Goal: Check status: Check status

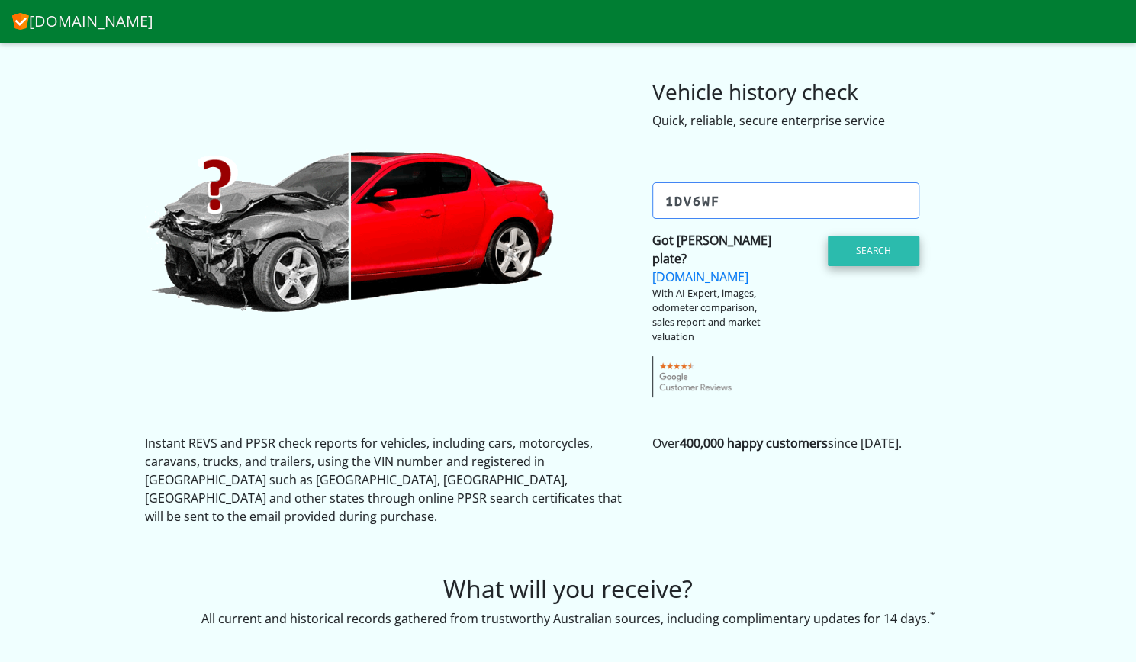
click at [870, 249] on button "Search" at bounding box center [874, 251] width 92 height 31
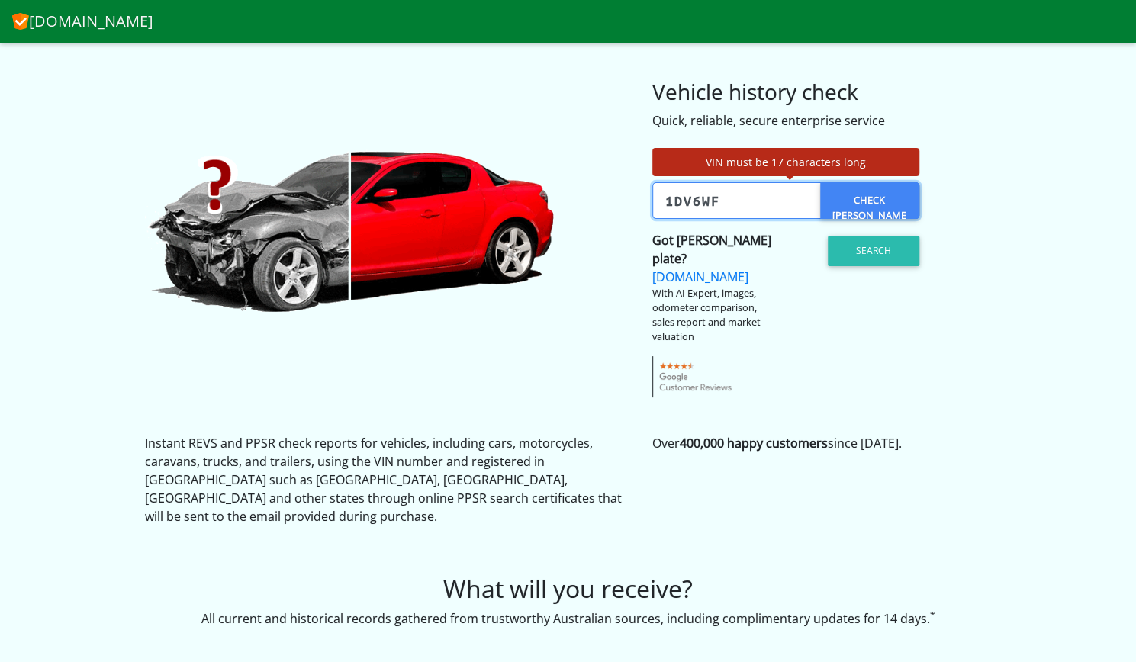
click at [729, 204] on input "1DV6wf" at bounding box center [785, 200] width 267 height 37
type input "1"
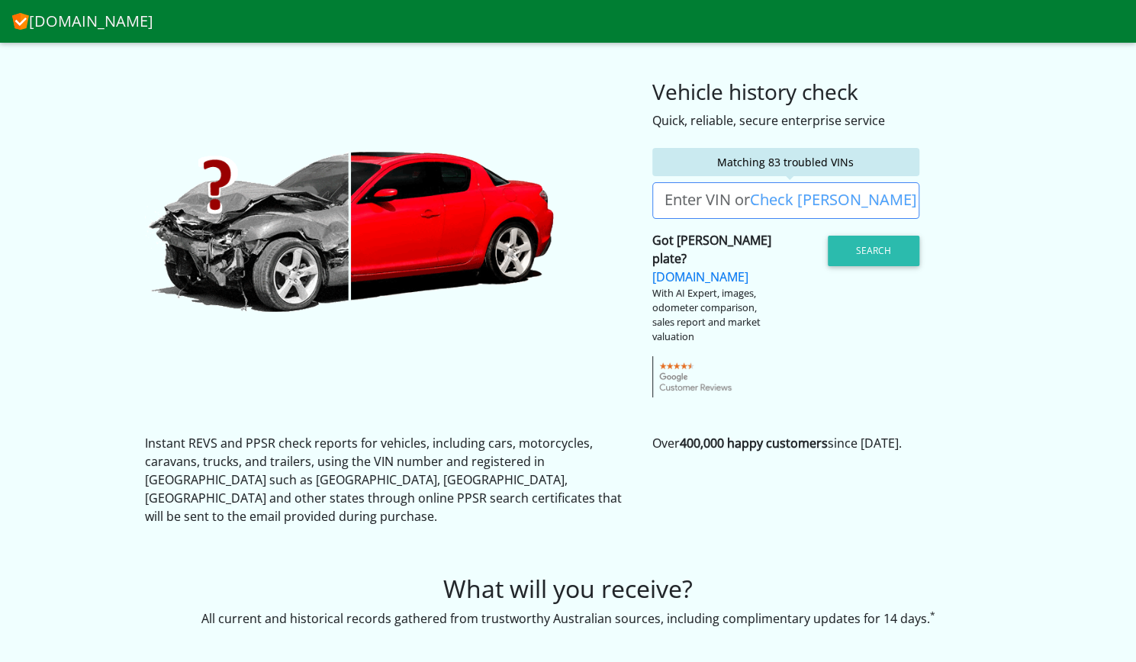
drag, startPoint x: 670, startPoint y: 200, endPoint x: 600, endPoint y: 303, distance: 124.2
click at [600, 303] on div "Matching 83 troubled VINs Enter VIN or Check [PERSON_NAME] Check [PERSON_NAME]?…" at bounding box center [568, 264] width 870 height 268
click at [678, 202] on label "Enter VIN or Check [PERSON_NAME]" at bounding box center [790, 200] width 277 height 37
click at [678, 202] on input "Enter VIN or Check [PERSON_NAME]" at bounding box center [785, 200] width 267 height 37
drag, startPoint x: 678, startPoint y: 202, endPoint x: 670, endPoint y: 197, distance: 9.9
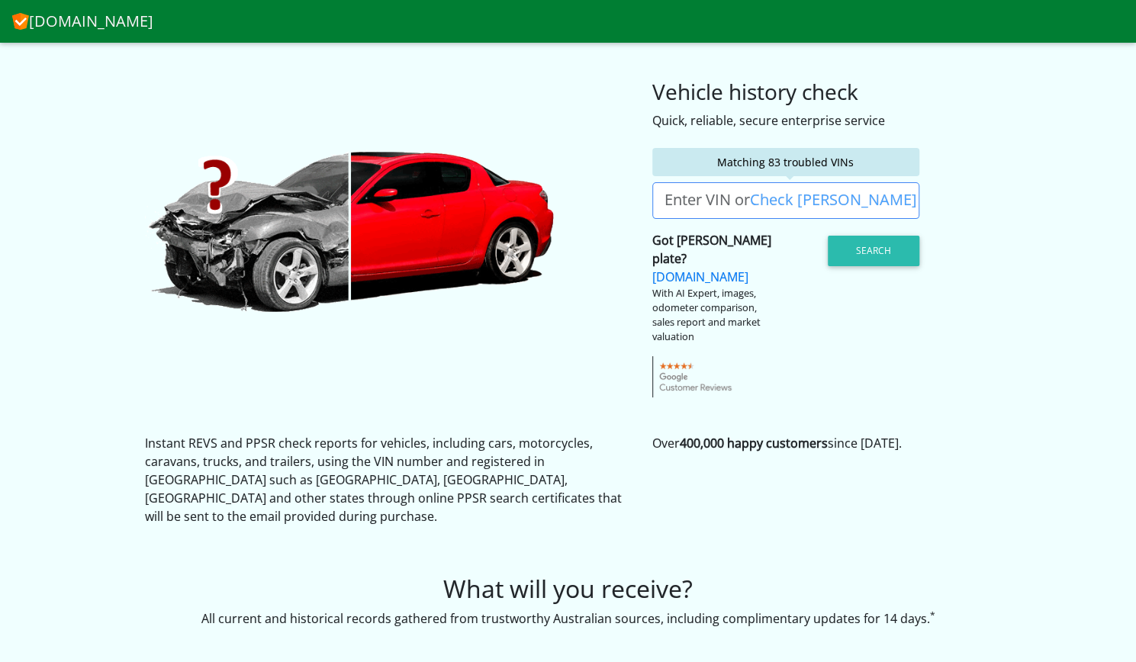
click at [670, 197] on label "Enter VIN or Check [PERSON_NAME]" at bounding box center [790, 200] width 277 height 37
click at [670, 197] on input "Enter VIN or Check [PERSON_NAME]" at bounding box center [785, 200] width 267 height 37
click at [666, 199] on label "Enter VIN or Check [PERSON_NAME]" at bounding box center [790, 200] width 277 height 37
click at [666, 199] on input "Enter VIN or Check [PERSON_NAME]" at bounding box center [785, 200] width 267 height 37
drag, startPoint x: 741, startPoint y: 206, endPoint x: 836, endPoint y: 198, distance: 95.0
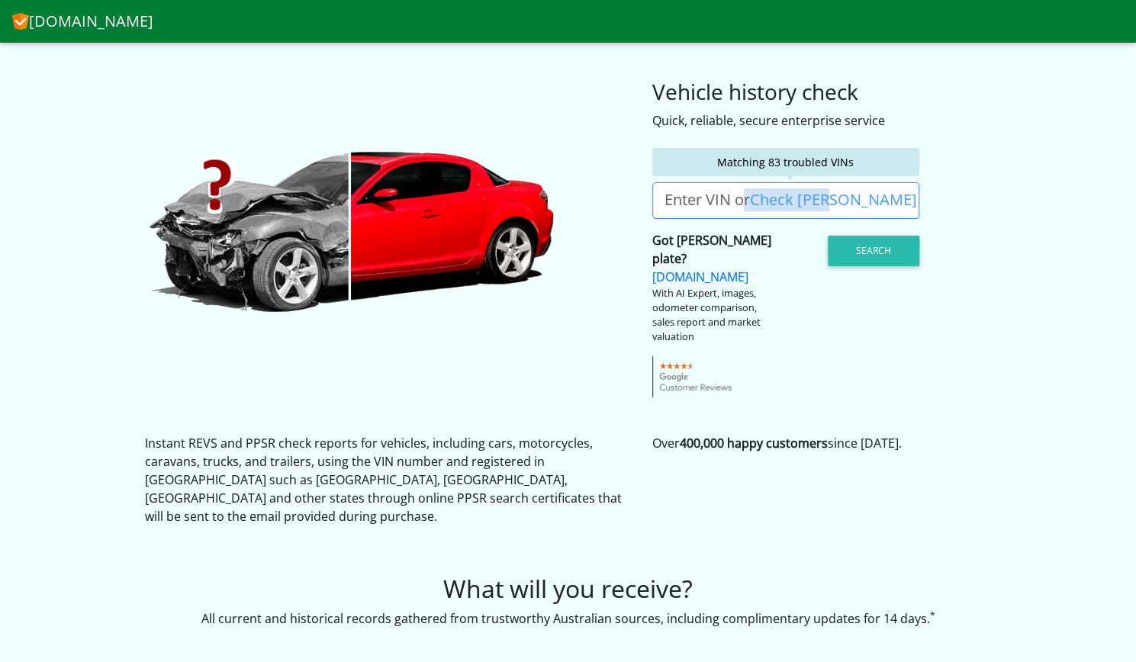
click at [836, 198] on label "Enter VIN or Check [PERSON_NAME]" at bounding box center [790, 200] width 277 height 37
click at [836, 198] on input "Enter VIN or Check [PERSON_NAME]" at bounding box center [785, 200] width 267 height 37
click at [836, 198] on label "Enter VIN or Check [PERSON_NAME]" at bounding box center [790, 200] width 277 height 37
click at [836, 198] on input "Enter VIN or Check [PERSON_NAME]" at bounding box center [785, 200] width 267 height 37
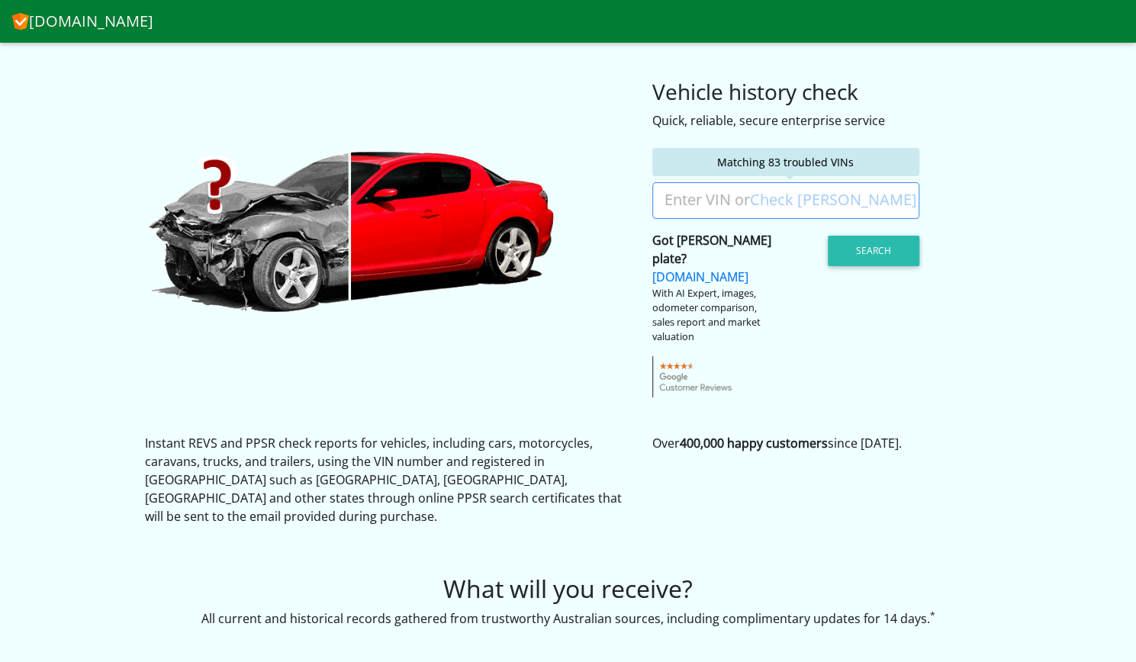
click at [836, 198] on label "Enter VIN or Check [PERSON_NAME]" at bounding box center [790, 200] width 277 height 37
click at [836, 198] on input "Enter VIN or Check [PERSON_NAME]" at bounding box center [785, 200] width 267 height 37
drag, startPoint x: 836, startPoint y: 198, endPoint x: 819, endPoint y: 496, distance: 298.7
click at [819, 496] on div "Over 400,000 happy customers since [DATE]." at bounding box center [822, 486] width 362 height 104
click at [670, 196] on label "Enter VIN or Check [PERSON_NAME]" at bounding box center [790, 200] width 277 height 37
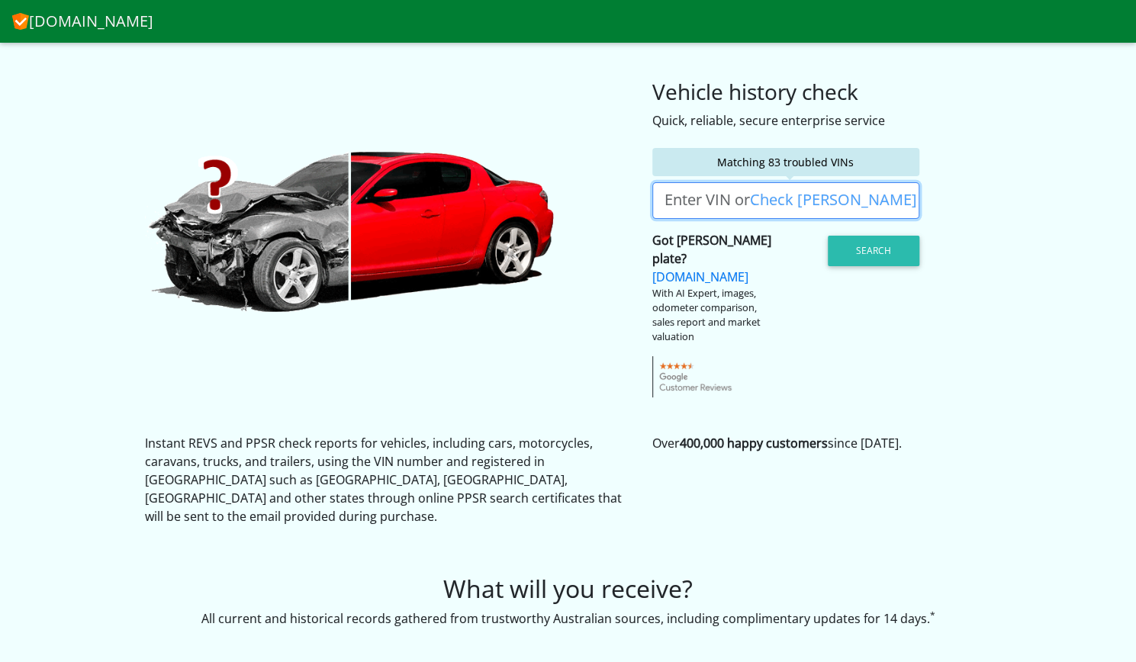
click at [670, 196] on input "Enter VIN or Check [PERSON_NAME]" at bounding box center [785, 200] width 267 height 37
paste input "[VEHICLE_IDENTIFICATION_NUMBER]"
type input "[VEHICLE_IDENTIFICATION_NUMBER]"
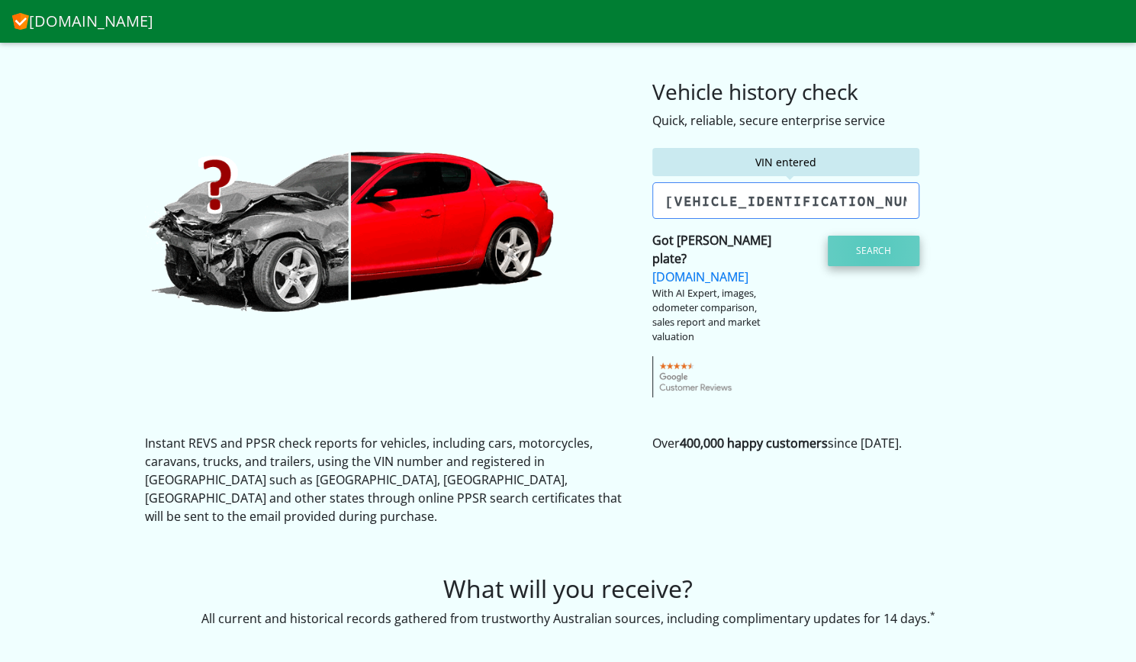
click at [873, 249] on button "Search" at bounding box center [874, 251] width 92 height 31
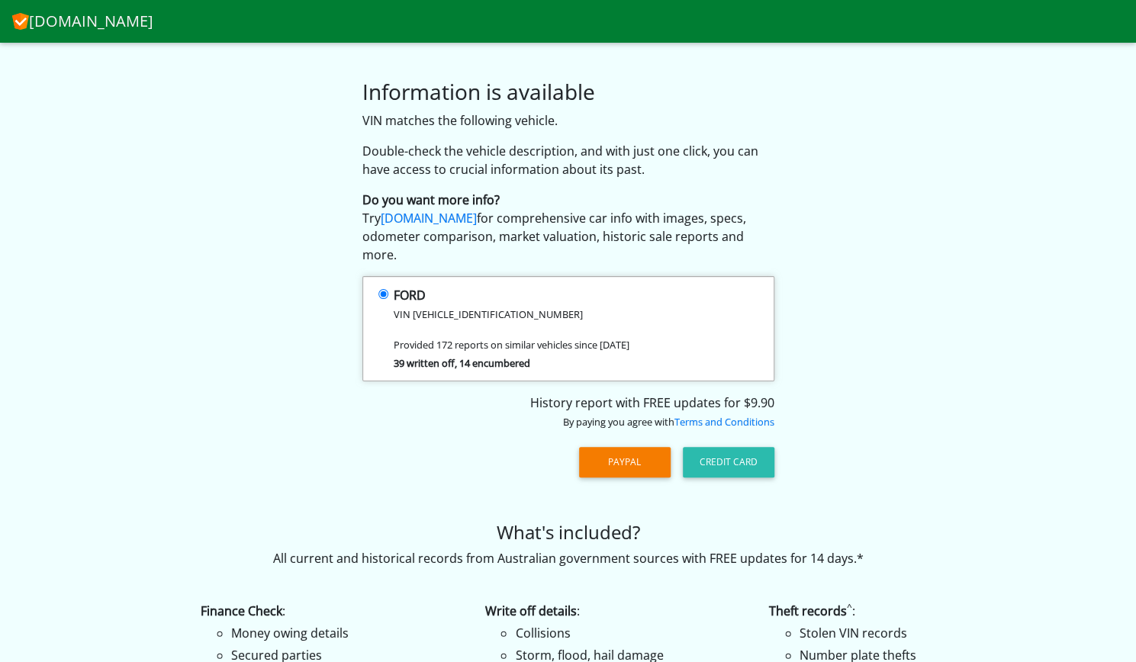
click at [413, 287] on strong "FORD" at bounding box center [410, 295] width 32 height 17
click at [388, 289] on input "FORD VIN [VEHICLE_IDENTIFICATION_NUMBER] Provided 172 reports on similar vehicl…" at bounding box center [383, 294] width 10 height 10
